Goal: Check status: Check status

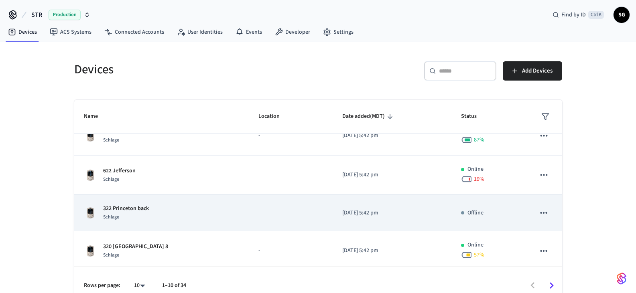
scroll to position [258, 0]
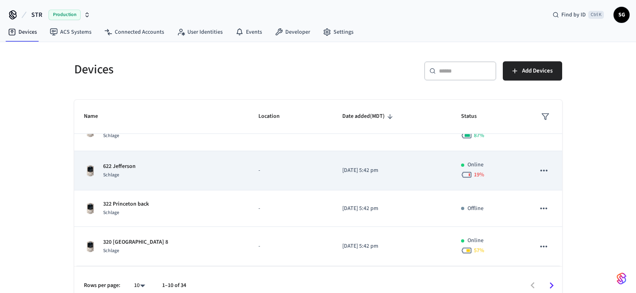
click at [124, 168] on p "622 Jefferson" at bounding box center [119, 166] width 32 height 8
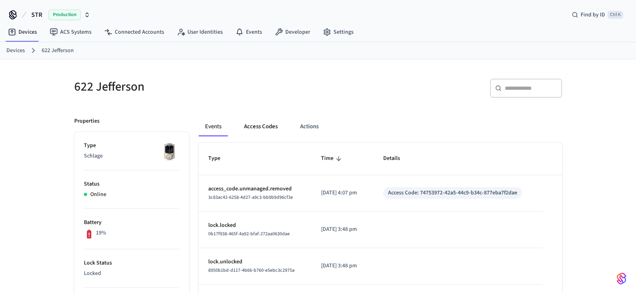
click at [255, 126] on button "Access Codes" at bounding box center [260, 126] width 47 height 19
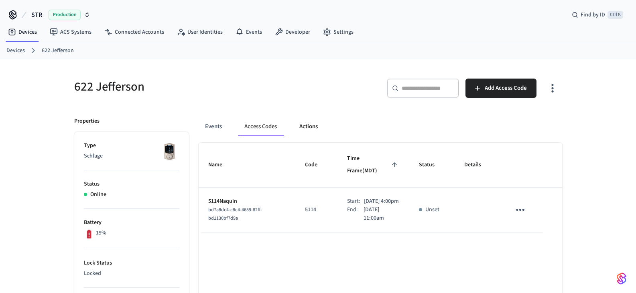
click at [310, 123] on button "Actions" at bounding box center [308, 126] width 31 height 19
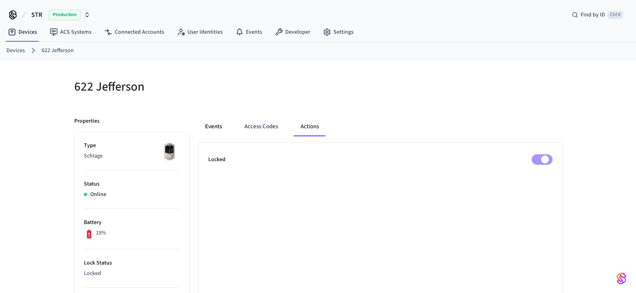
click at [213, 128] on button "Events" at bounding box center [214, 126] width 30 height 19
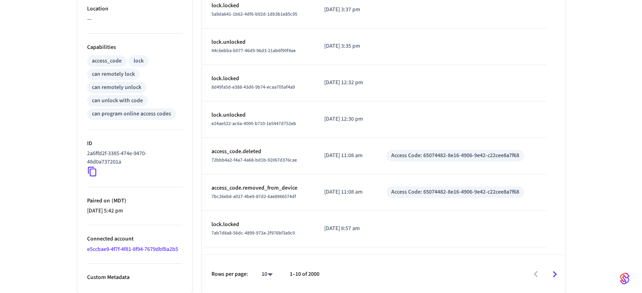
scroll to position [293, 0]
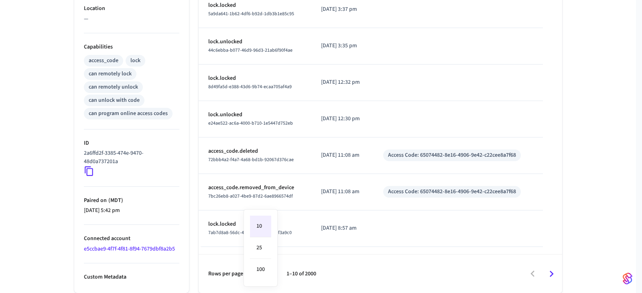
click at [262, 272] on body "STR Production Find by ID Ctrl K SG Devices ACS Systems Connected Accounts User…" at bounding box center [321, 0] width 642 height 586
click at [267, 247] on li "25" at bounding box center [260, 248] width 21 height 22
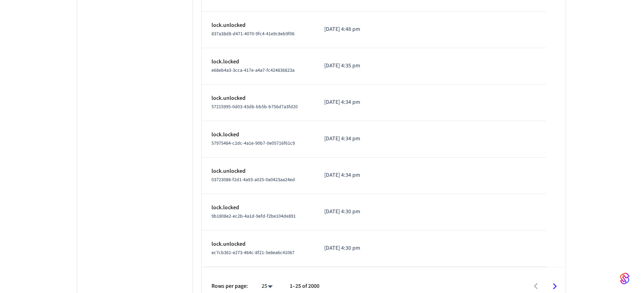
scroll to position [833, 0]
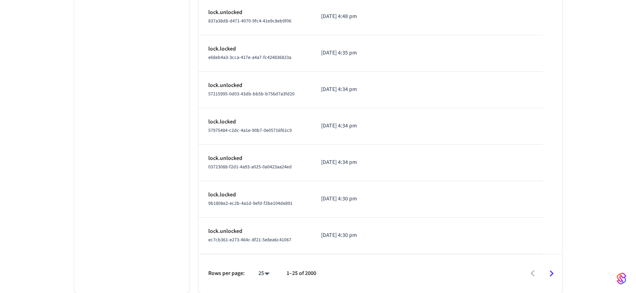
click at [264, 271] on li "100" at bounding box center [260, 269] width 21 height 21
type input "***"
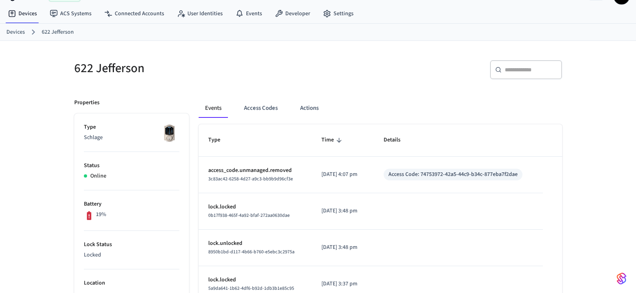
scroll to position [1, 0]
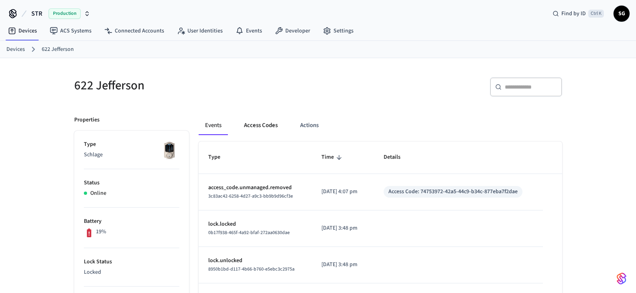
click at [271, 126] on button "Access Codes" at bounding box center [260, 125] width 47 height 19
